Goal: Task Accomplishment & Management: Complete application form

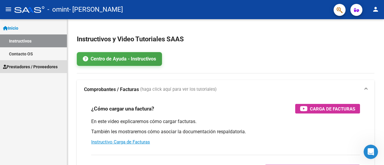
click at [34, 66] on span "Prestadores / Proveedores" at bounding box center [30, 67] width 55 height 7
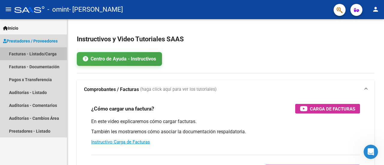
click at [27, 53] on link "Facturas - Listado/Carga" at bounding box center [33, 53] width 67 height 13
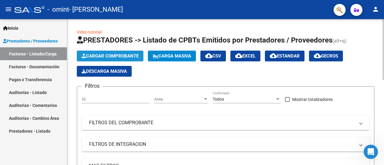
click at [113, 55] on span "Cargar Comprobante" at bounding box center [110, 55] width 57 height 5
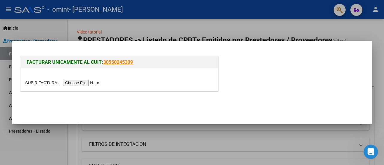
click at [85, 82] on input "file" at bounding box center [63, 83] width 76 height 6
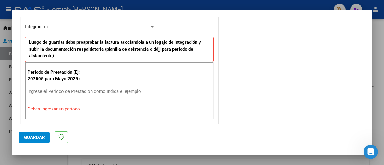
scroll to position [151, 0]
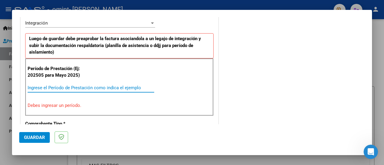
click at [56, 87] on input "Ingrese el Período de Prestación como indica el ejemplo" at bounding box center [91, 87] width 127 height 5
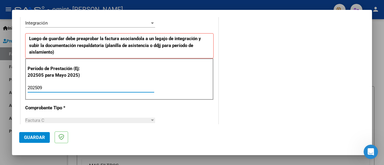
type input "202509"
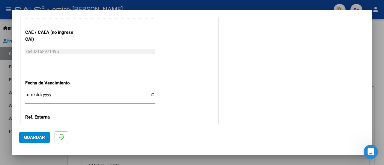
scroll to position [385, 0]
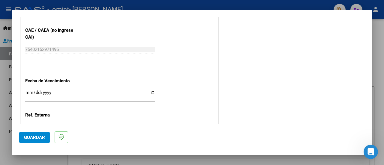
click at [152, 93] on input "Ingresar la fecha" at bounding box center [90, 95] width 130 height 10
type input "[DATE]"
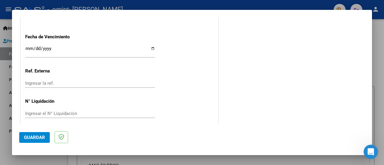
scroll to position [433, 0]
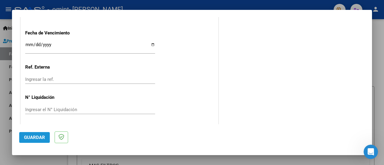
click at [39, 139] on span "Guardar" at bounding box center [34, 137] width 21 height 5
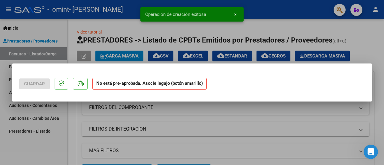
scroll to position [0, 0]
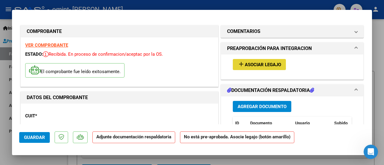
click at [268, 63] on span "Asociar Legajo" at bounding box center [263, 64] width 36 height 5
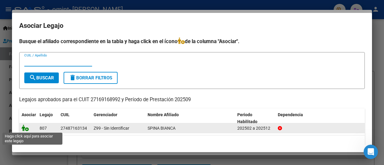
click at [26, 129] on icon at bounding box center [25, 128] width 7 height 7
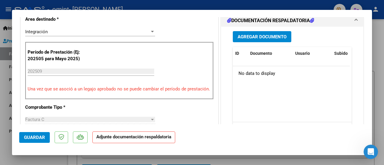
scroll to position [155, 0]
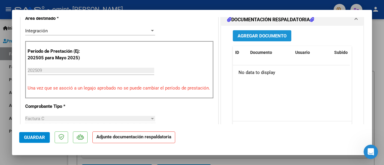
click at [253, 36] on span "Agregar Documento" at bounding box center [262, 35] width 49 height 5
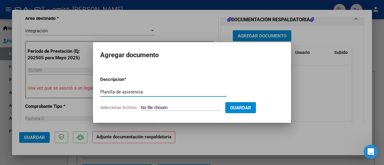
type input "Planilla de asistencia"
click at [143, 107] on input "Seleccionar Archivo" at bounding box center [181, 108] width 80 height 6
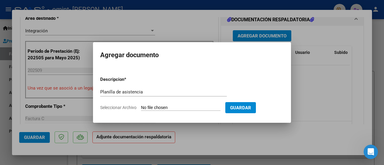
type input "C:\fakepath\Planilla de asistencia_27169168992_011_00002_00000756.pdf"
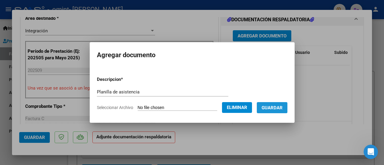
click at [275, 107] on span "Guardar" at bounding box center [272, 107] width 21 height 5
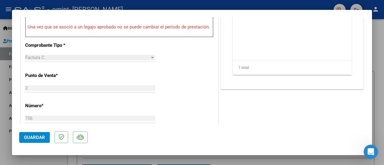
scroll to position [215, 0]
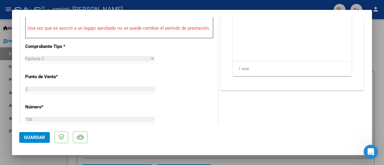
drag, startPoint x: 363, startPoint y: 66, endPoint x: 361, endPoint y: 55, distance: 11.7
click at [361, 55] on mat-dialog-content "COMPROBANTE VER COMPROBANTE ESTADO: Recibida. En proceso de confirmacion/acepta…" at bounding box center [192, 70] width 360 height 107
click at [379, 38] on div at bounding box center [192, 82] width 384 height 165
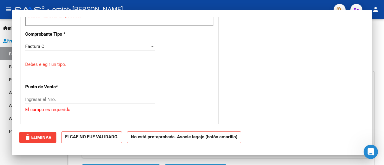
scroll to position [0, 0]
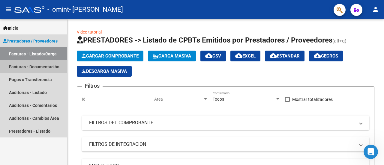
click at [41, 66] on link "Facturas - Documentación" at bounding box center [33, 66] width 67 height 13
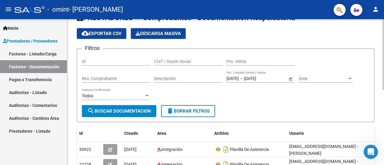
scroll to position [2, 0]
